Goal: Task Accomplishment & Management: Complete application form

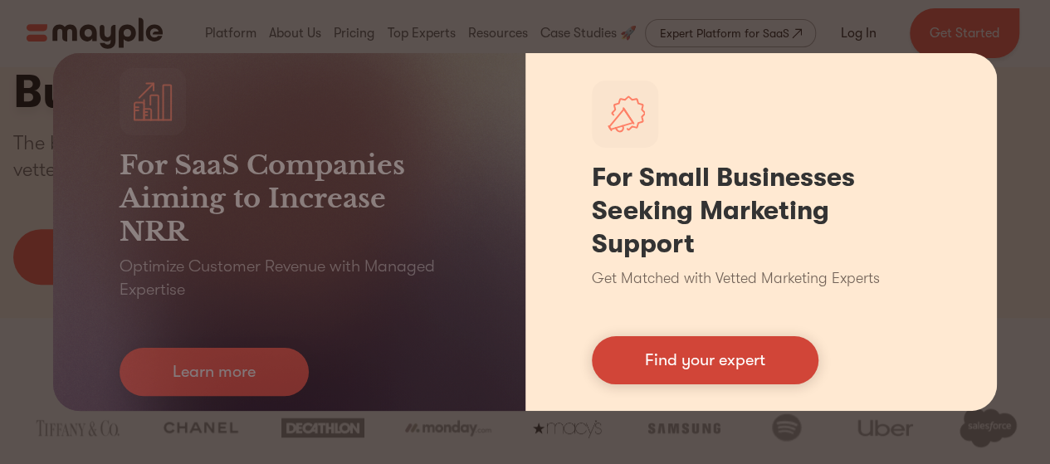
scroll to position [249, 0]
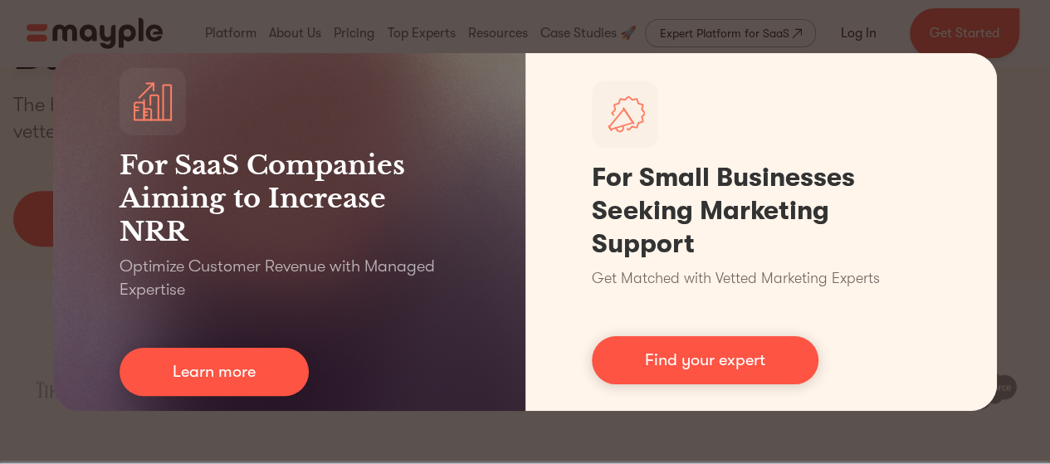
click at [1018, 110] on div "For SaaS Companies Aiming to Increase NRR Optimize Customer Revenue with Manage…" at bounding box center [525, 232] width 1050 height 464
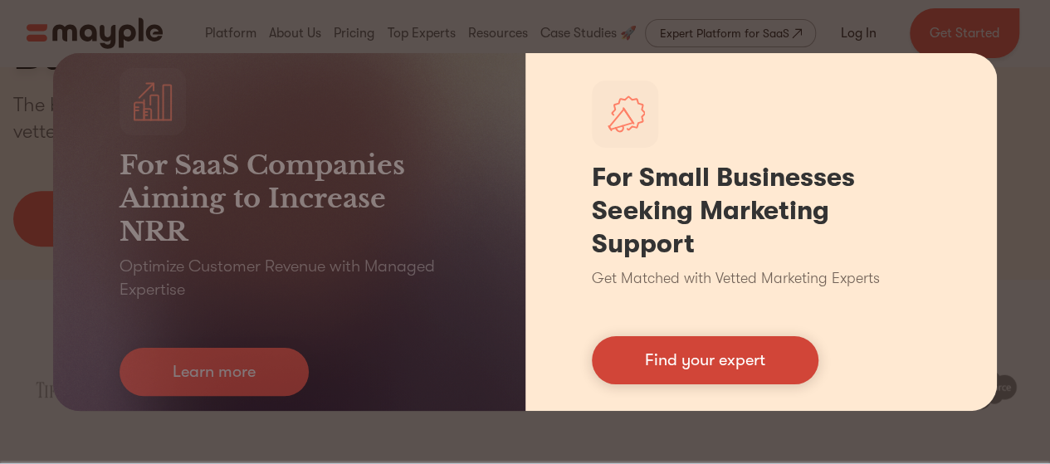
click at [751, 357] on link "Find your expert" at bounding box center [705, 360] width 227 height 48
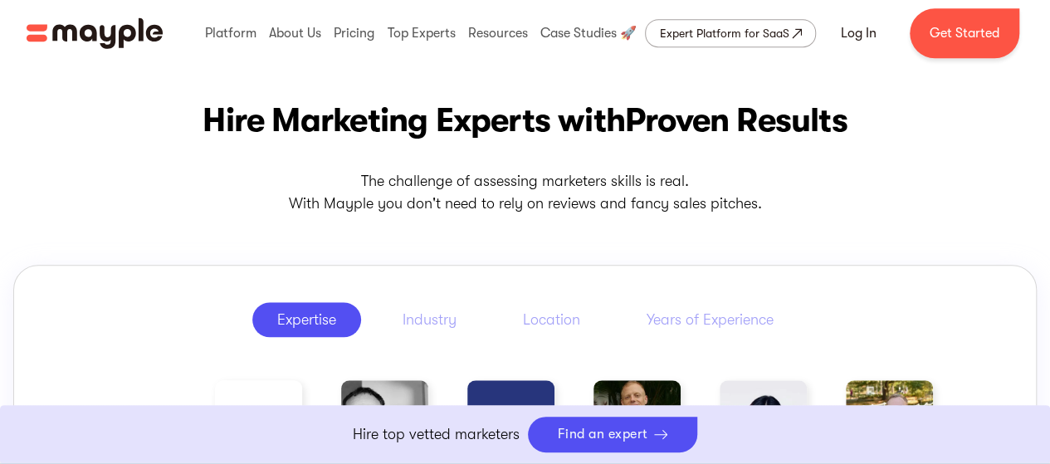
scroll to position [664, 0]
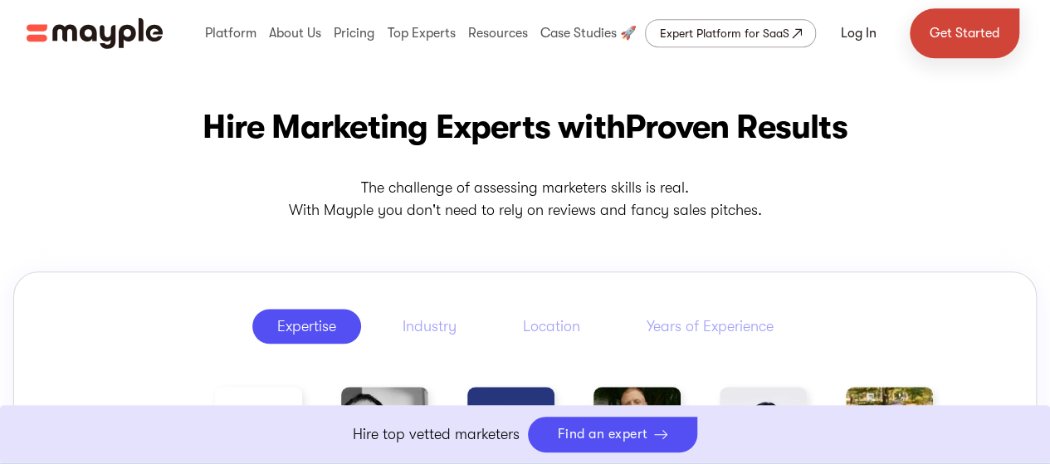
click at [964, 41] on link "Get Started" at bounding box center [965, 33] width 110 height 50
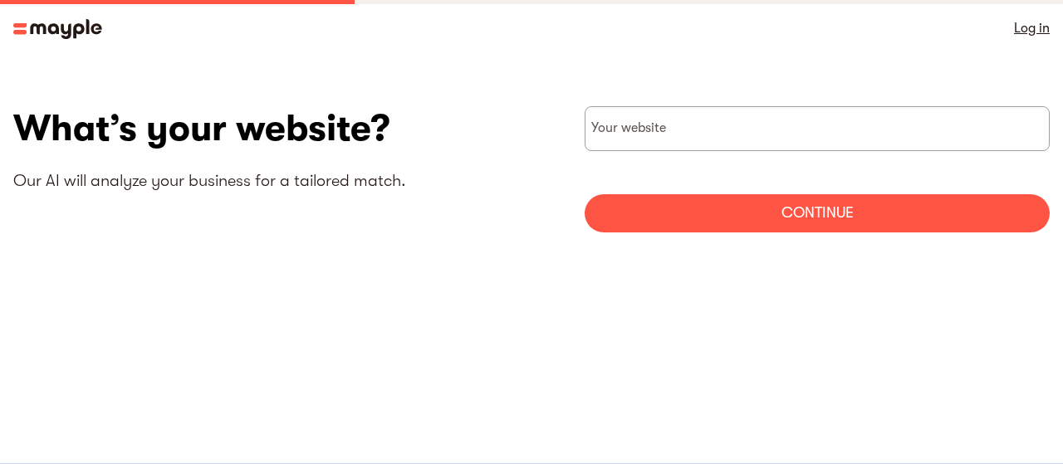
click at [71, 32] on img at bounding box center [57, 29] width 89 height 20
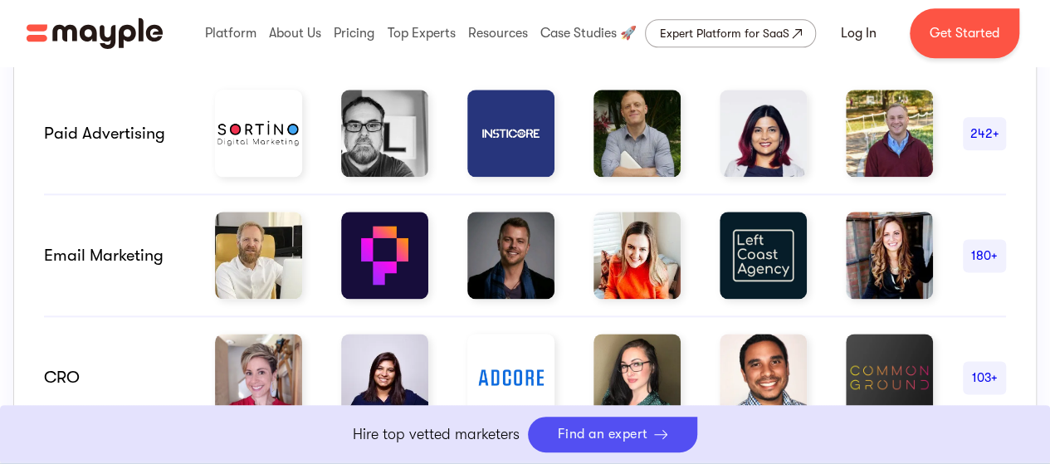
scroll to position [1080, 0]
